Goal: Check status: Check status

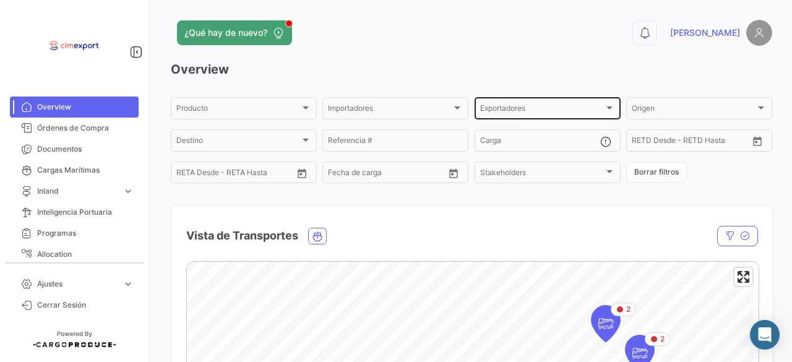
click at [554, 113] on div "Exportadores" at bounding box center [542, 110] width 124 height 9
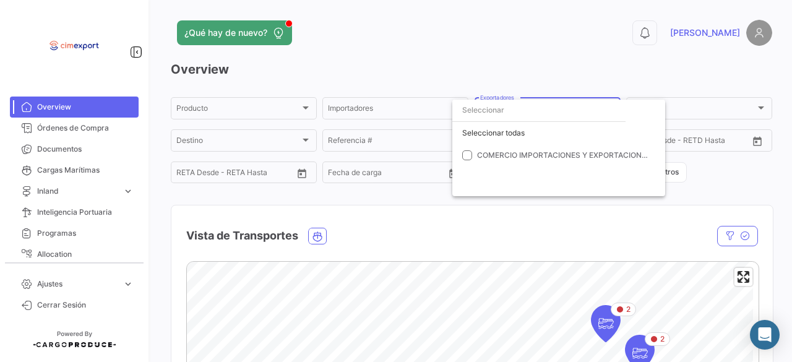
click at [586, 83] on div at bounding box center [396, 181] width 792 height 362
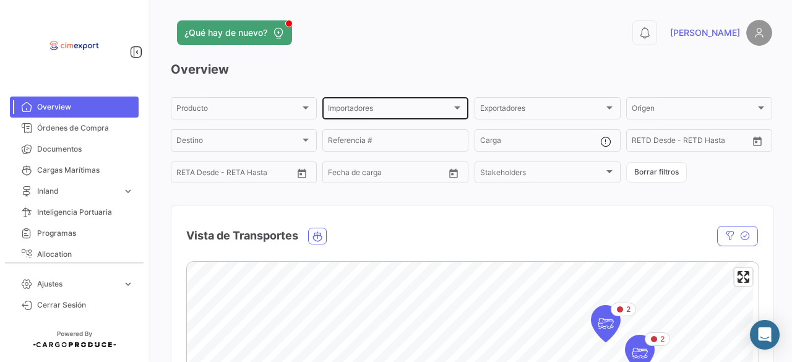
click at [444, 107] on div "Importadores" at bounding box center [390, 110] width 124 height 9
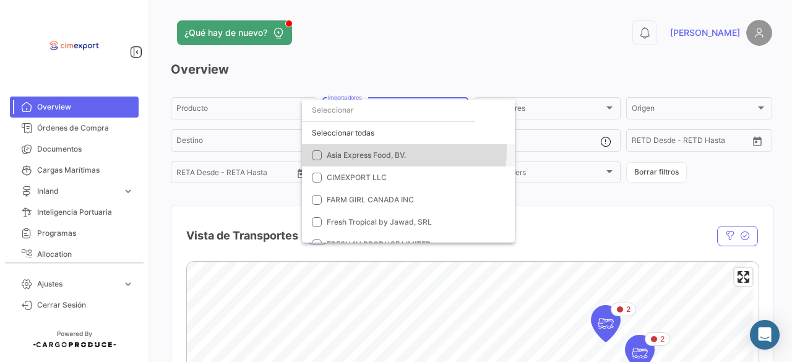
click at [395, 150] on span "Asia Express Food, BV." at bounding box center [413, 155] width 173 height 11
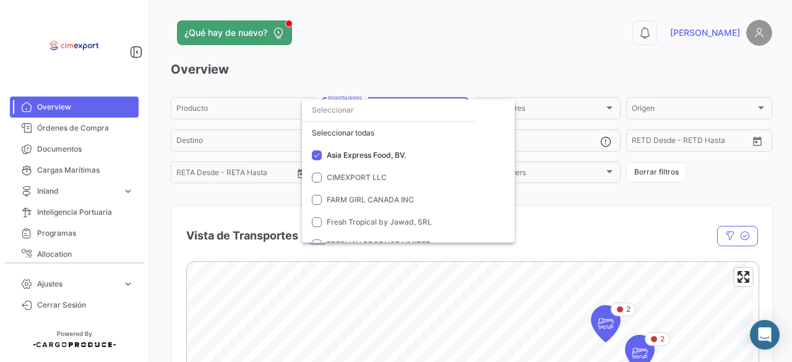
click at [588, 204] on div at bounding box center [396, 181] width 792 height 362
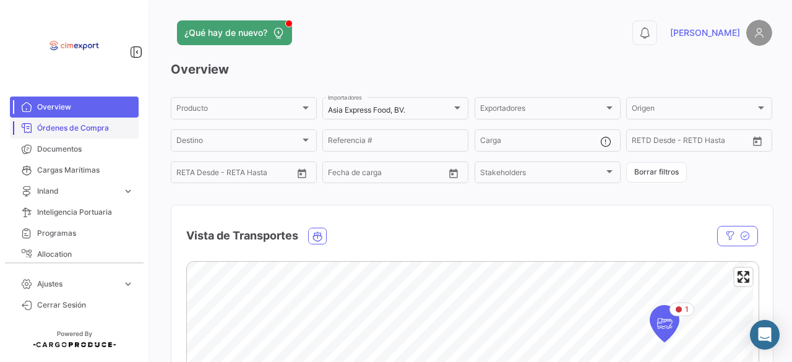
click at [92, 134] on link "Órdenes de Compra" at bounding box center [74, 128] width 129 height 21
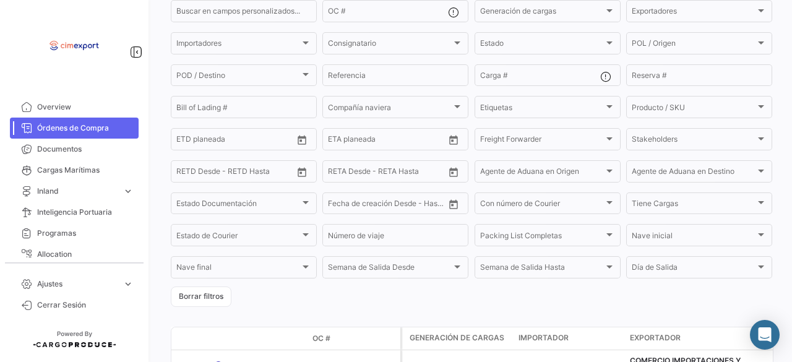
scroll to position [35, 0]
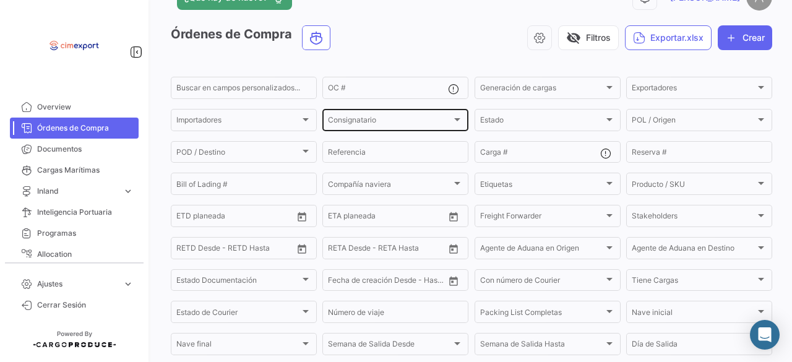
click at [445, 124] on div "Consignatario" at bounding box center [390, 122] width 124 height 9
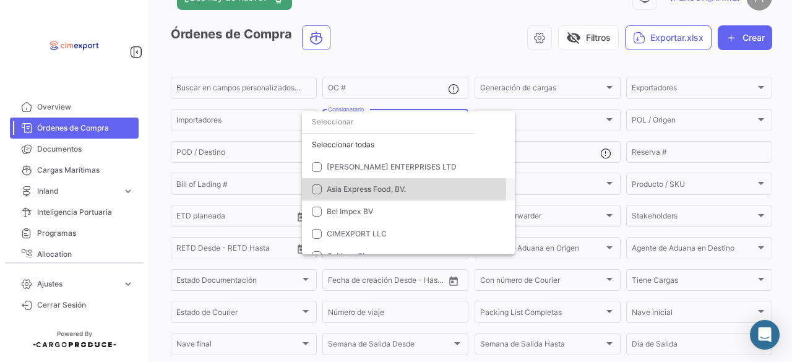
click at [374, 188] on span "Asia Express Food, BV." at bounding box center [366, 188] width 79 height 9
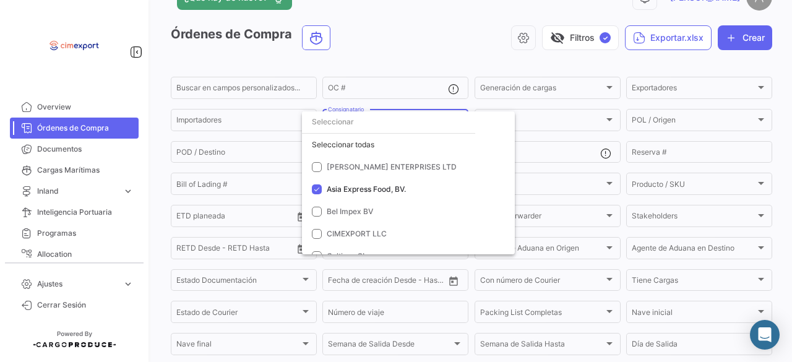
click at [385, 54] on div at bounding box center [396, 181] width 792 height 362
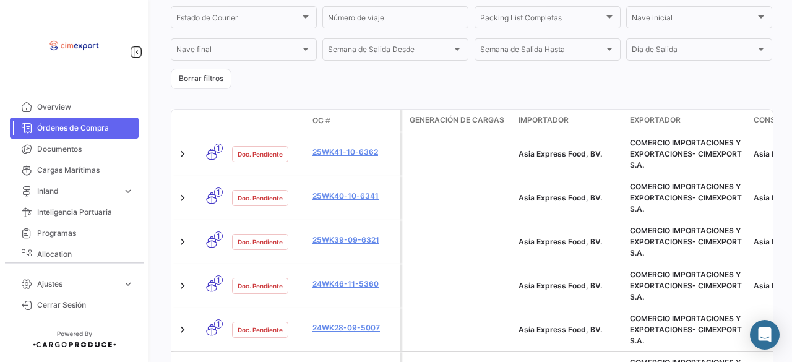
scroll to position [348, 0]
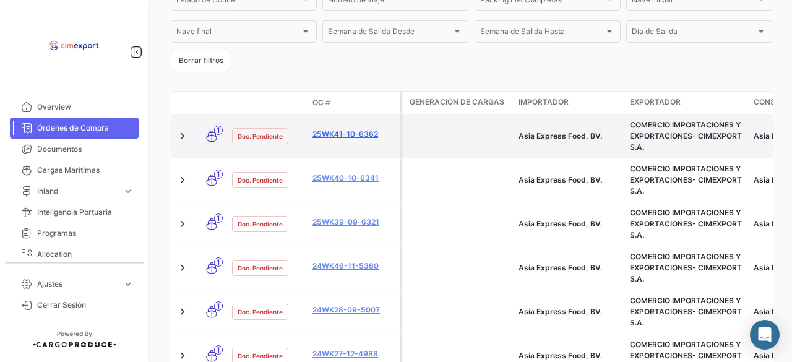
click at [345, 137] on link "25WK41-10-6362" at bounding box center [353, 134] width 83 height 11
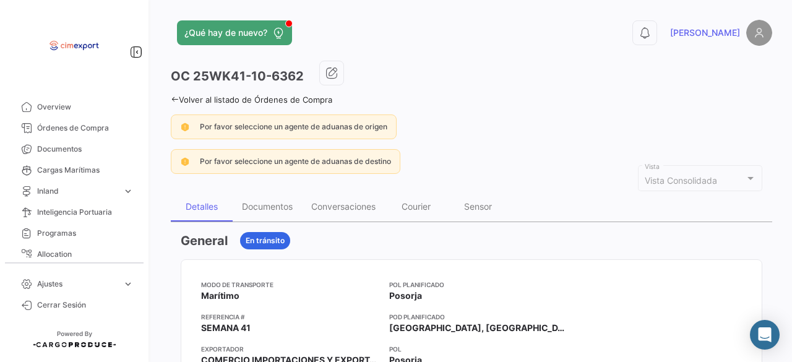
click at [172, 101] on icon at bounding box center [175, 99] width 8 height 8
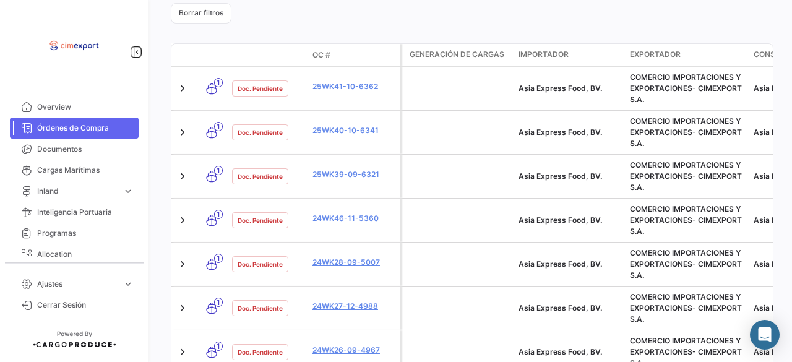
scroll to position [395, 0]
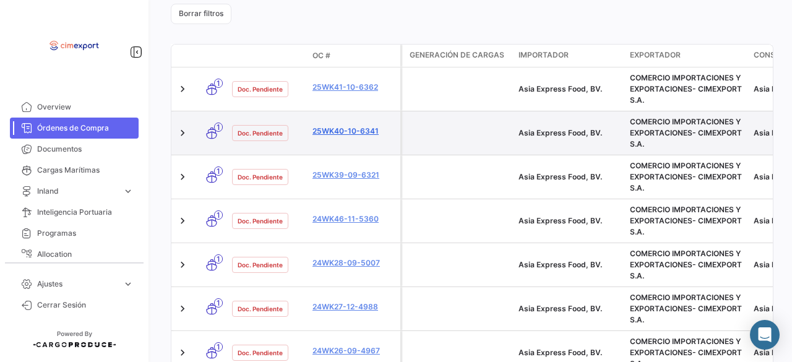
click at [334, 136] on link "25WK40-10-6341" at bounding box center [353, 131] width 83 height 11
